Goal: Browse casually

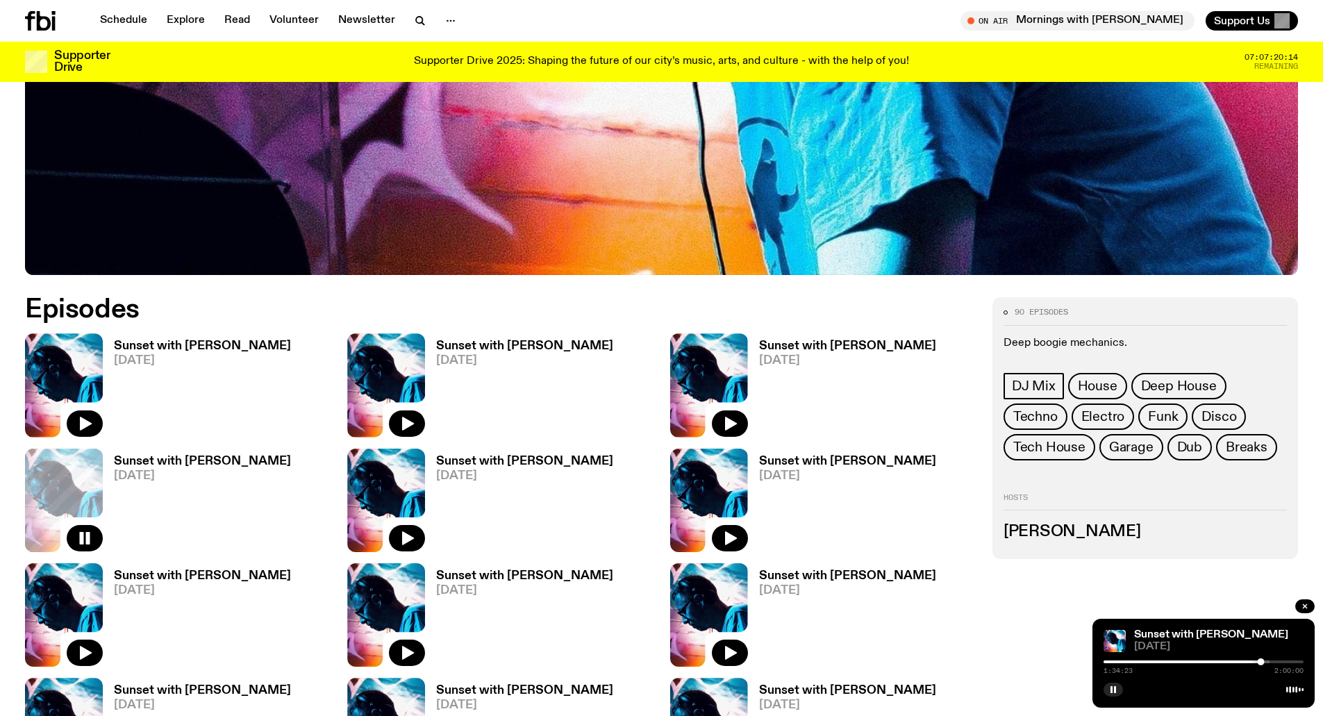
scroll to position [638, 0]
drag, startPoint x: 1115, startPoint y: 689, endPoint x: 1130, endPoint y: 676, distance: 20.1
click at [1123, 682] on div at bounding box center [1203, 688] width 200 height 17
click at [1109, 692] on icon "button" at bounding box center [1113, 689] width 8 height 8
click at [87, 422] on icon "button" at bounding box center [86, 424] width 12 height 14
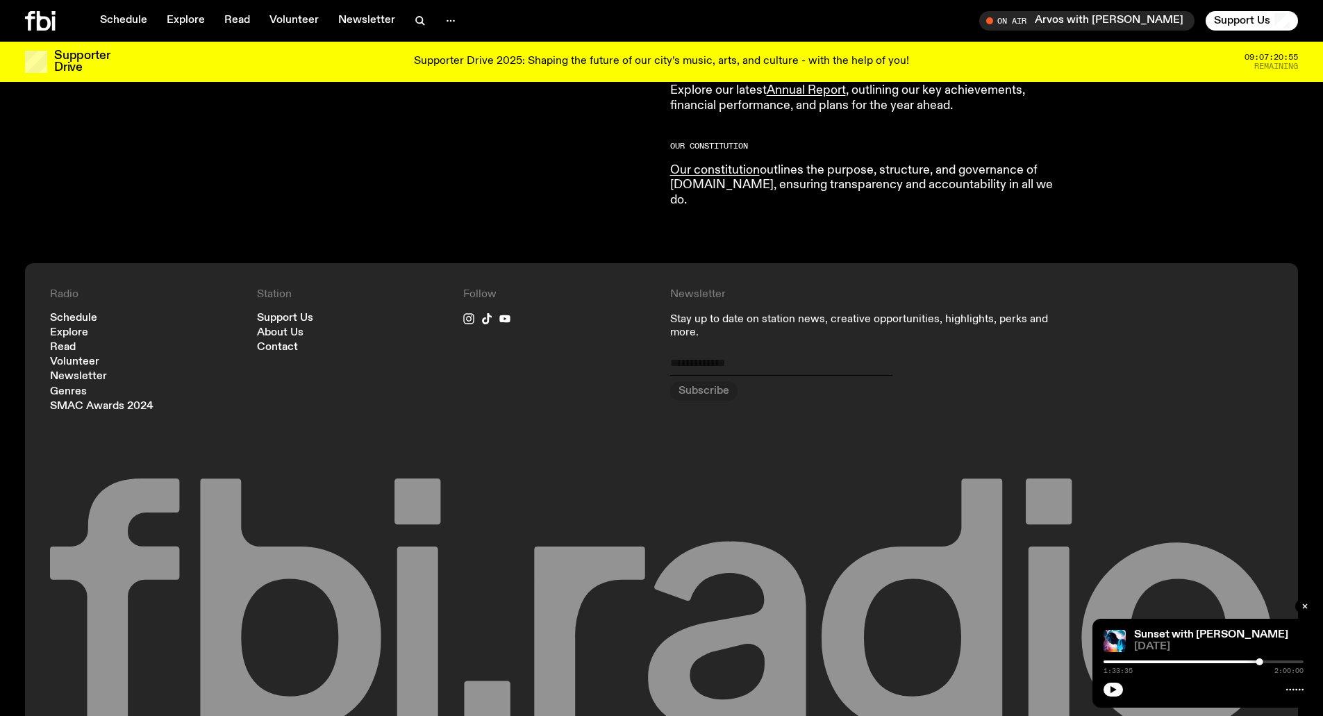
scroll to position [1495, 0]
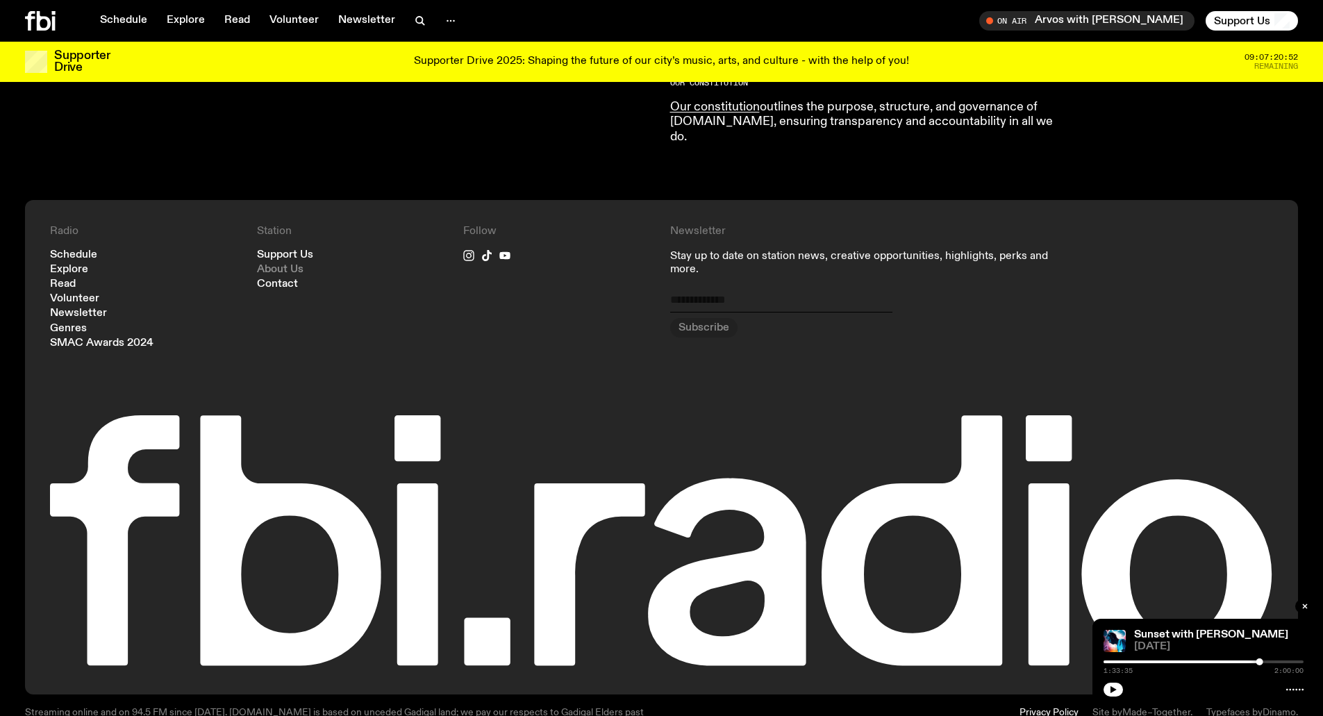
click at [283, 265] on link "About Us" at bounding box center [280, 270] width 47 height 10
click at [286, 265] on link "About Us" at bounding box center [280, 270] width 47 height 10
click at [183, 22] on link "Explore" at bounding box center [185, 20] width 55 height 19
